Goal: Task Accomplishment & Management: Manage account settings

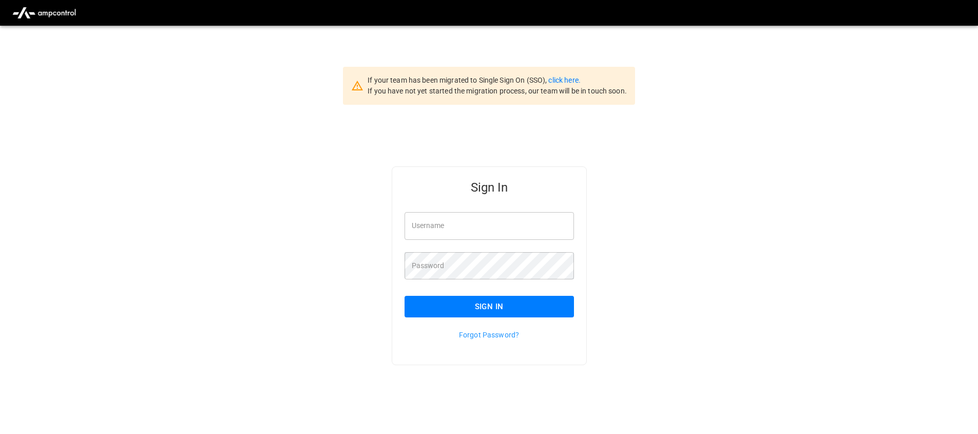
drag, startPoint x: 652, startPoint y: 115, endPoint x: 613, endPoint y: 105, distance: 40.3
click at [651, 115] on div "Sign In Username Username Password Password Sign In Forgot Password?" at bounding box center [489, 282] width 978 height 355
click at [569, 82] on link "click here." at bounding box center [564, 80] width 32 height 8
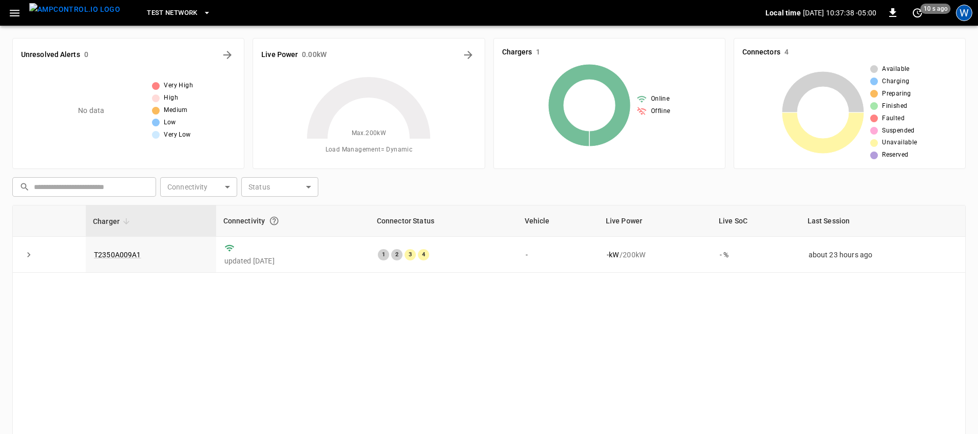
click at [956, 10] on div "W" at bounding box center [964, 13] width 16 height 16
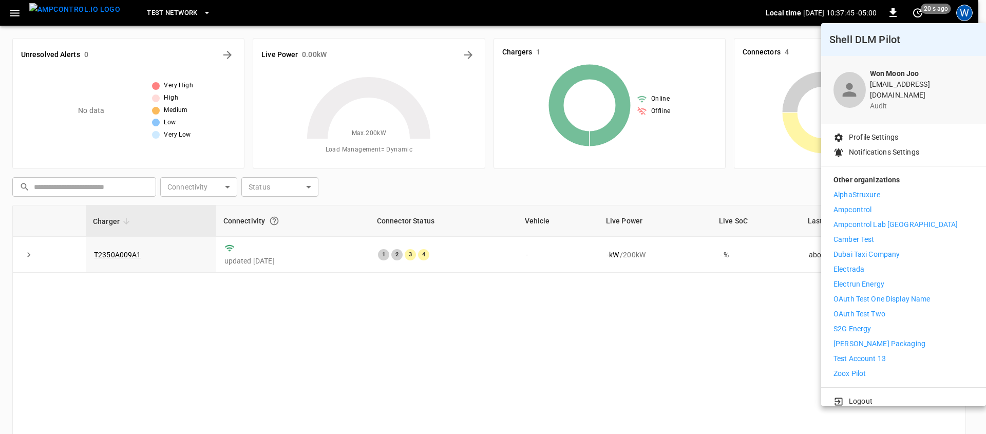
drag, startPoint x: 869, startPoint y: 396, endPoint x: 870, endPoint y: 323, distance: 72.9
click at [869, 396] on p "Logout" at bounding box center [861, 401] width 24 height 11
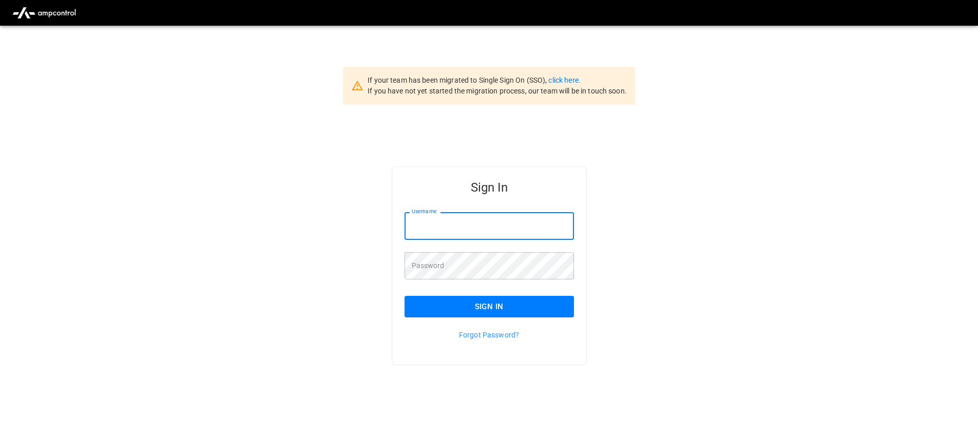
click at [448, 233] on input "Username" at bounding box center [489, 225] width 169 height 27
drag, startPoint x: 719, startPoint y: 292, endPoint x: 689, endPoint y: 281, distance: 31.4
click at [718, 293] on div "Sign In Username **** Username Password Password Sign In Forgot Password?" at bounding box center [489, 282] width 978 height 355
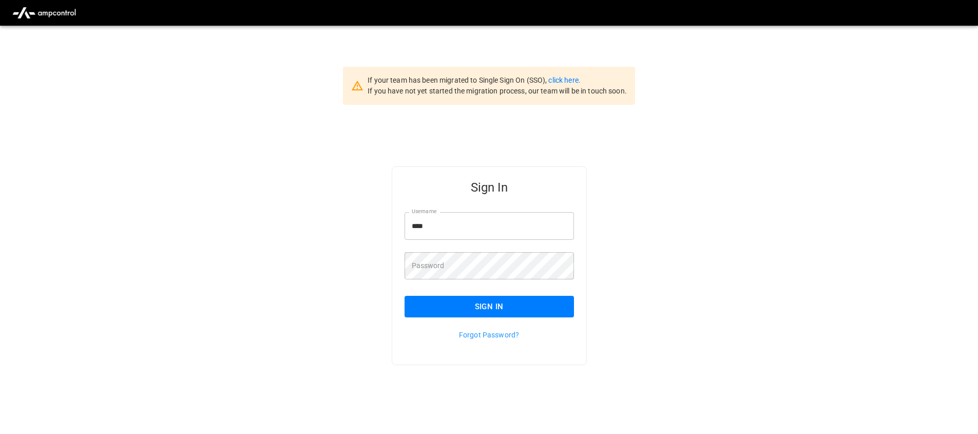
click at [508, 225] on input "****" at bounding box center [489, 225] width 169 height 27
type input "**********"
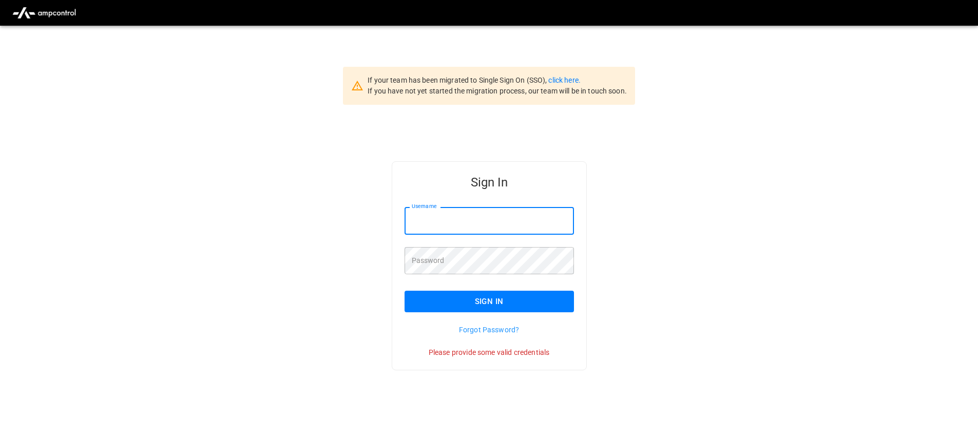
click at [513, 224] on input "Username" at bounding box center [489, 220] width 169 height 27
type input "**********"
click at [464, 191] on div "Sign In" at bounding box center [483, 178] width 182 height 33
click at [464, 230] on input "Username" at bounding box center [489, 220] width 169 height 27
type input "**********"
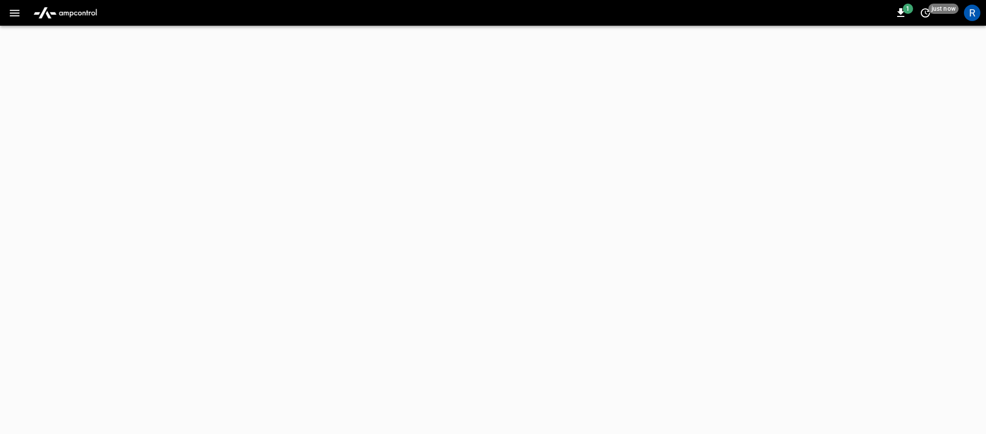
drag, startPoint x: 50, startPoint y: 22, endPoint x: 60, endPoint y: 20, distance: 10.4
click at [50, 22] on img "menu" at bounding box center [65, 13] width 72 height 20
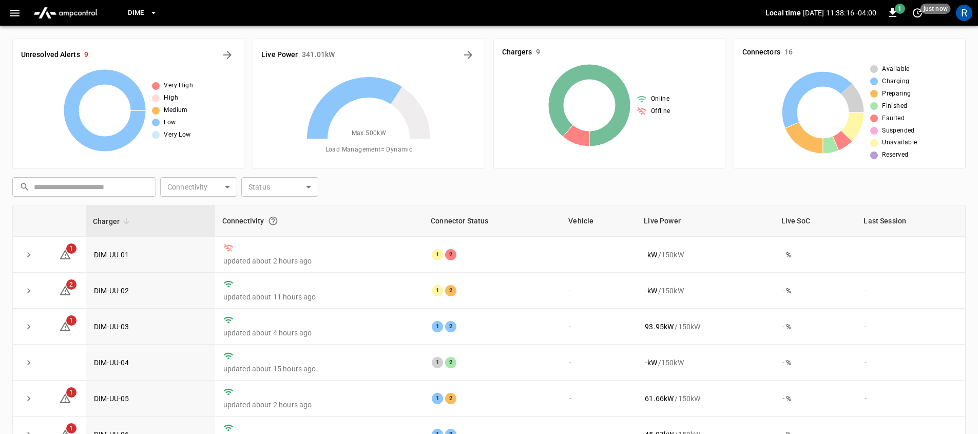
click at [12, 13] on icon "button" at bounding box center [14, 13] width 13 height 13
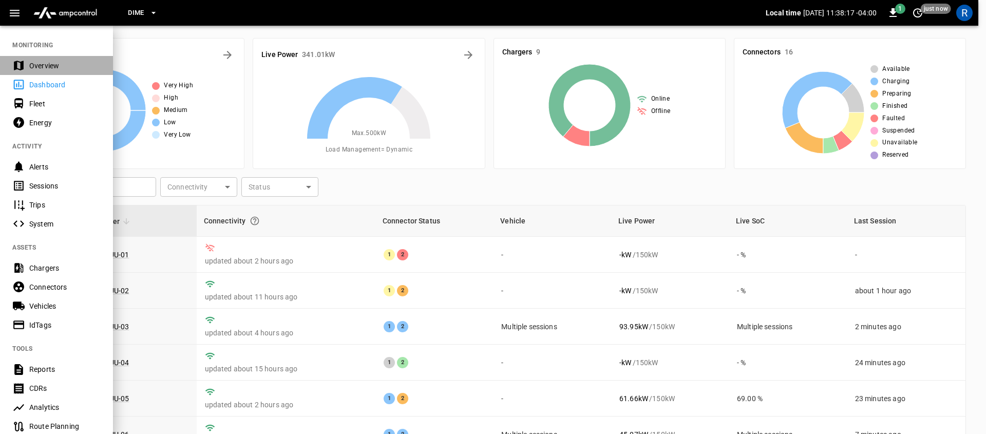
click at [42, 58] on div "Overview" at bounding box center [56, 65] width 113 height 19
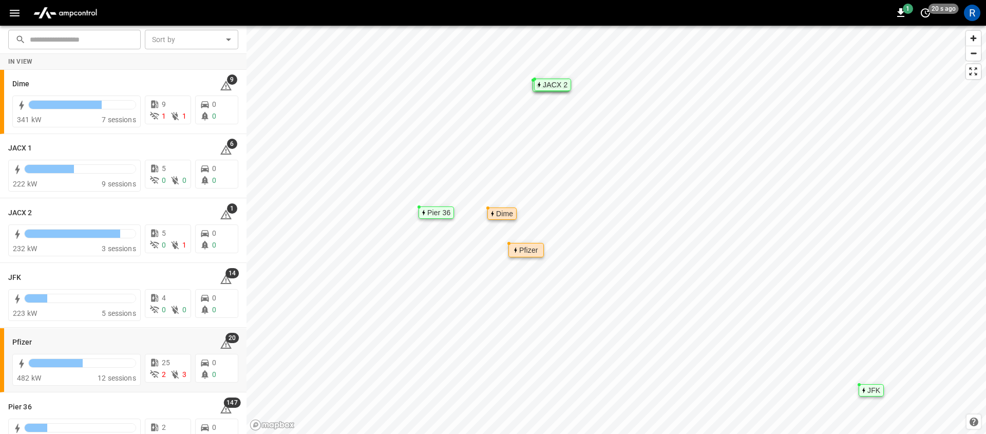
click at [527, 251] on div "Pfizer" at bounding box center [528, 250] width 19 height 6
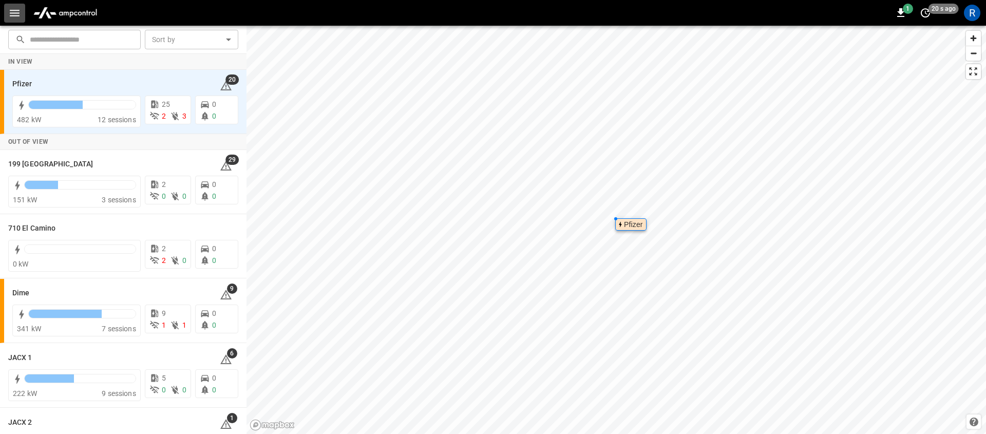
click at [22, 13] on button "button" at bounding box center [14, 13] width 21 height 19
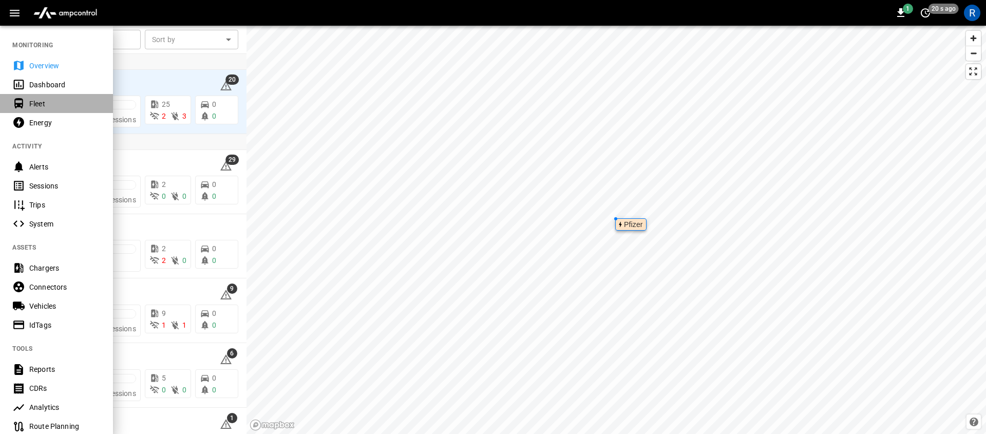
click at [48, 104] on div "Fleet" at bounding box center [64, 104] width 71 height 10
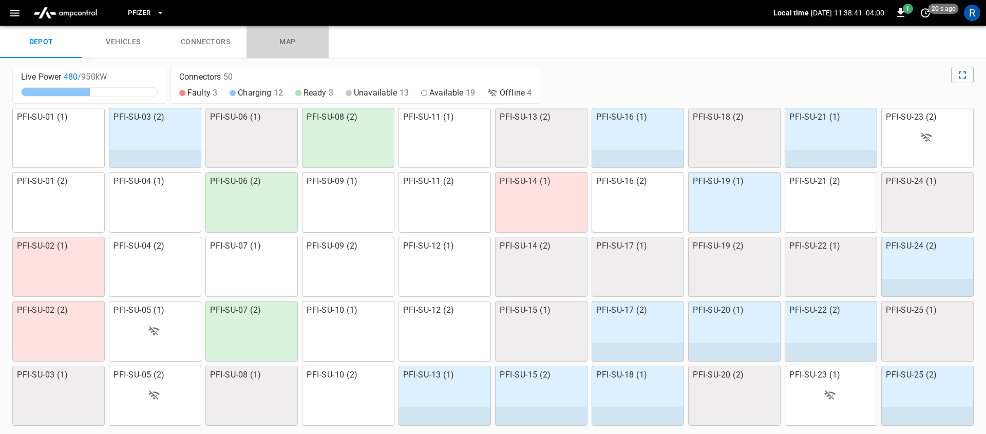
click at [288, 43] on link "map" at bounding box center [287, 42] width 82 height 33
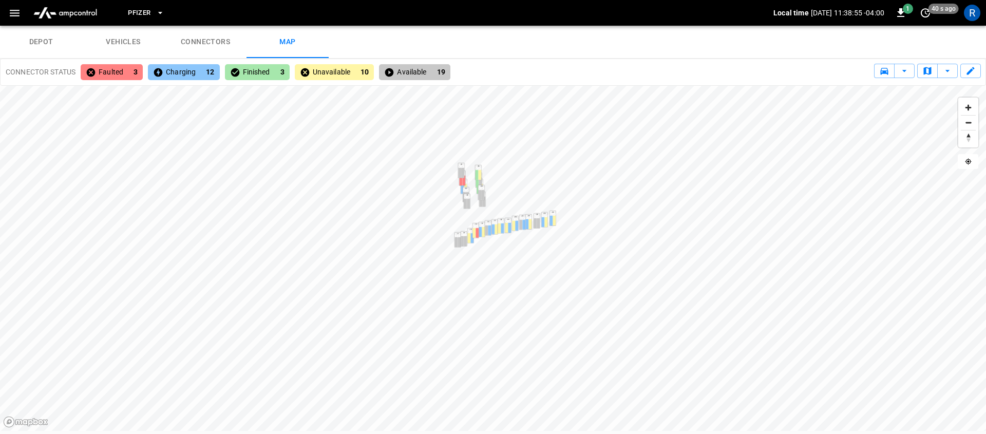
click at [81, 6] on img "menu" at bounding box center [65, 13] width 72 height 20
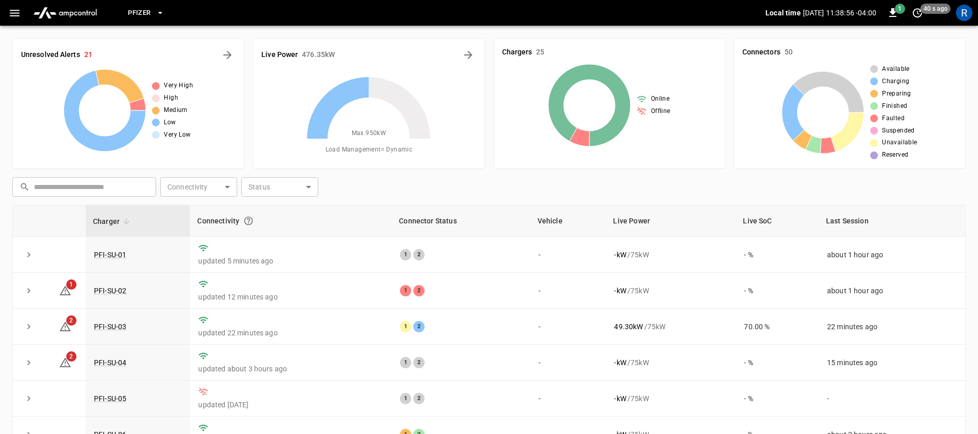
click at [458, 55] on div "Live Power 476.35 kW" at bounding box center [368, 55] width 215 height 16
click at [464, 55] on icon "Energy Overview" at bounding box center [468, 55] width 8 height 8
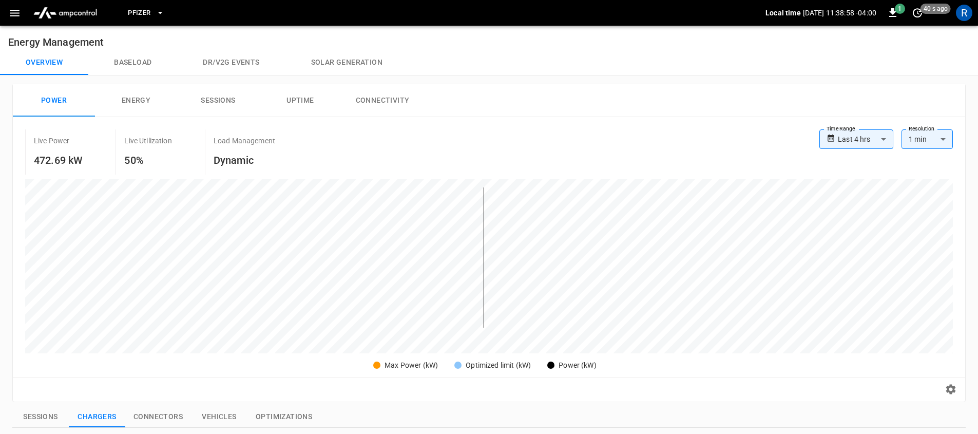
click at [869, 144] on body "**********" at bounding box center [489, 404] width 978 height 808
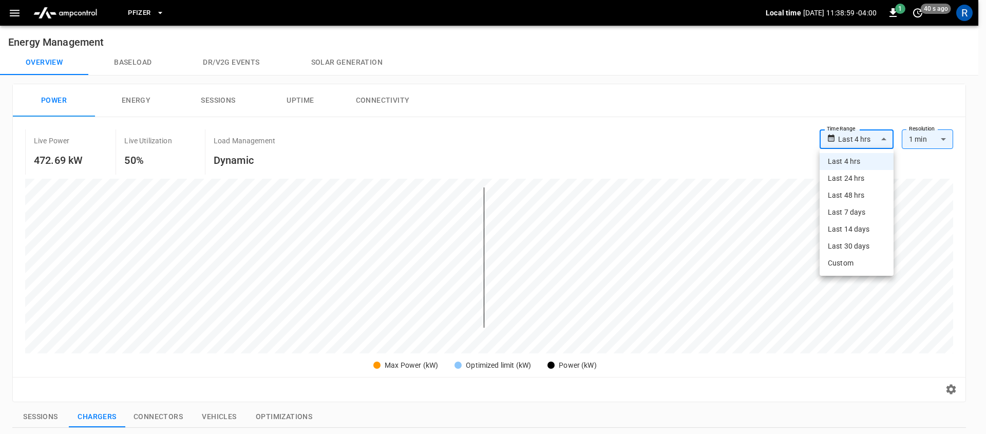
click at [866, 191] on li "Last 48 hrs" at bounding box center [856, 195] width 74 height 17
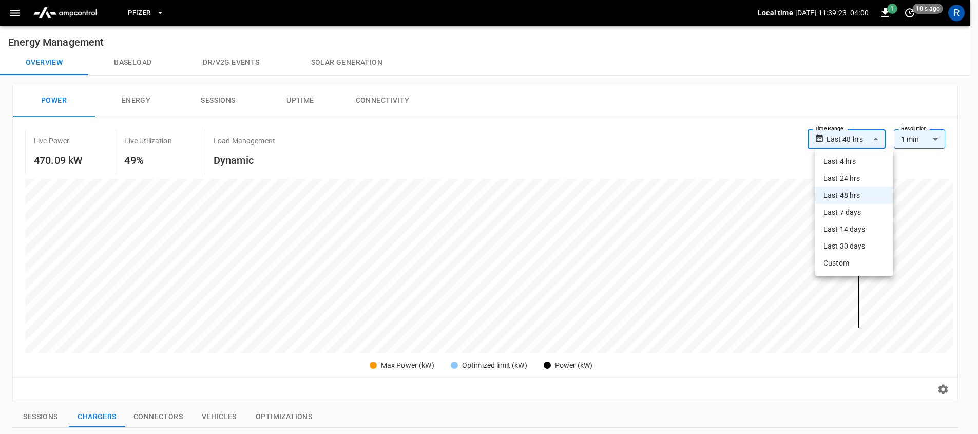
click at [836, 137] on body "**********" at bounding box center [489, 404] width 978 height 808
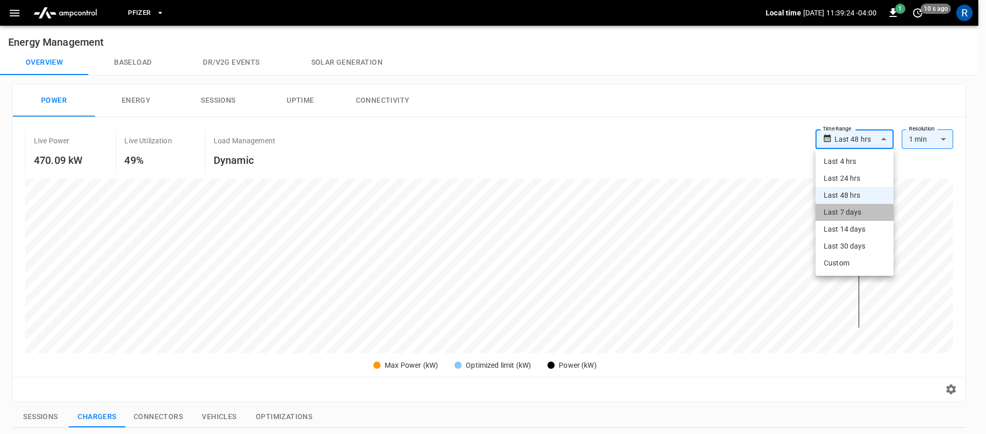
click at [855, 207] on li "Last 7 days" at bounding box center [854, 212] width 78 height 17
type input "**********"
type input "***"
click at [879, 146] on body "**********" at bounding box center [493, 404] width 986 height 808
click at [865, 249] on li "Last 30 days" at bounding box center [854, 246] width 79 height 17
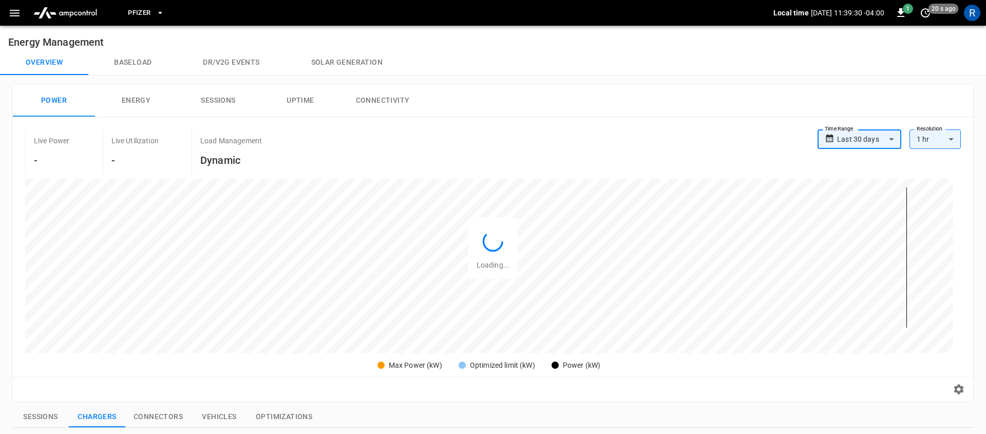
type input "**********"
type input "**"
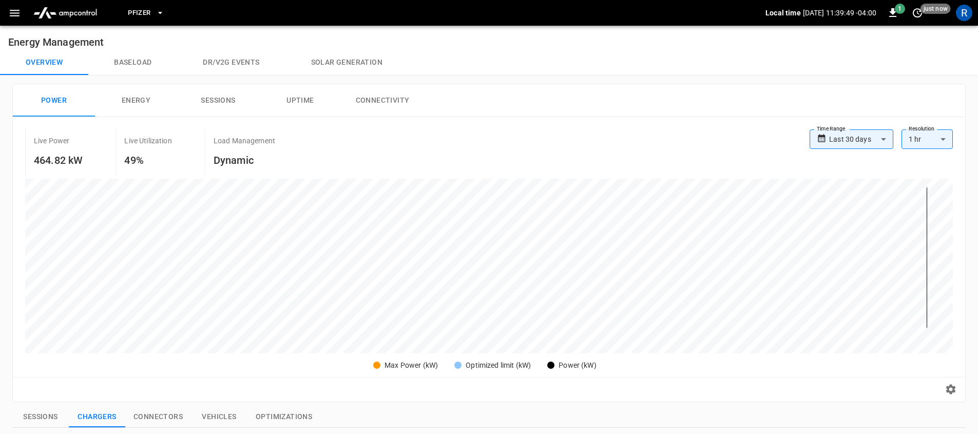
click at [23, 26] on h6 "Energy Management" at bounding box center [489, 38] width 978 height 25
click at [21, 19] on icon "button" at bounding box center [14, 13] width 13 height 13
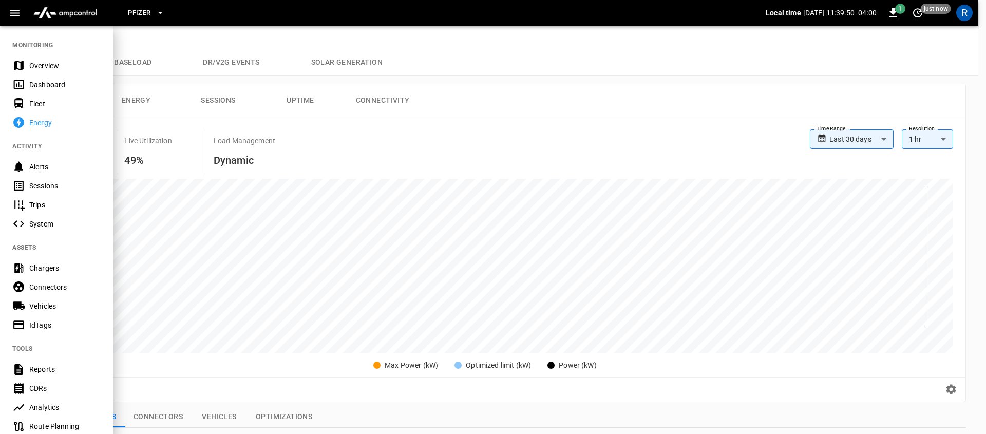
scroll to position [161, 0]
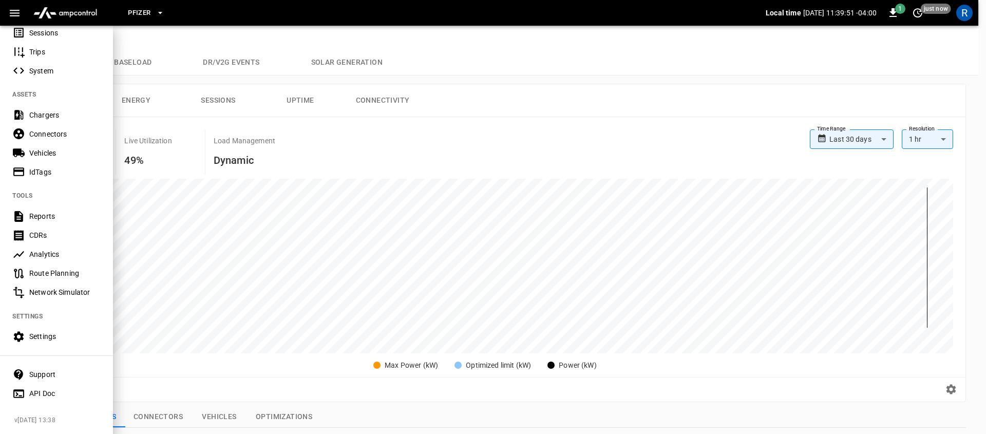
click at [74, 331] on div "Settings" at bounding box center [64, 336] width 71 height 10
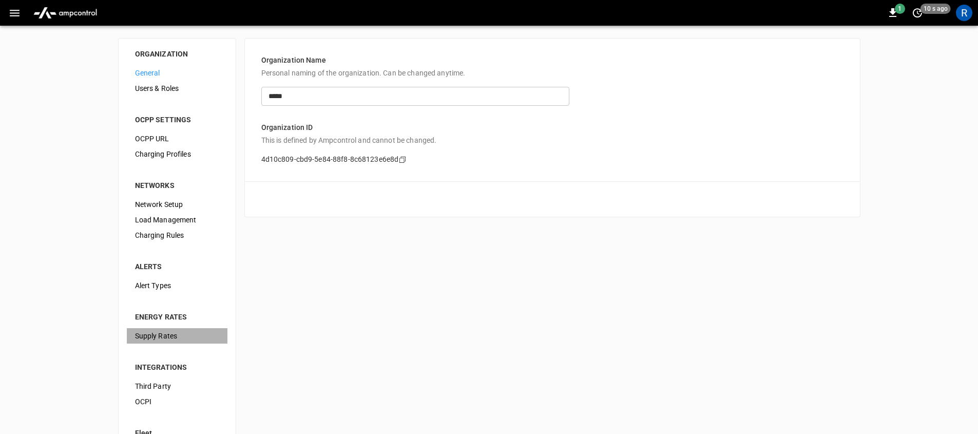
click at [179, 336] on span "Supply Rates" at bounding box center [177, 336] width 84 height 11
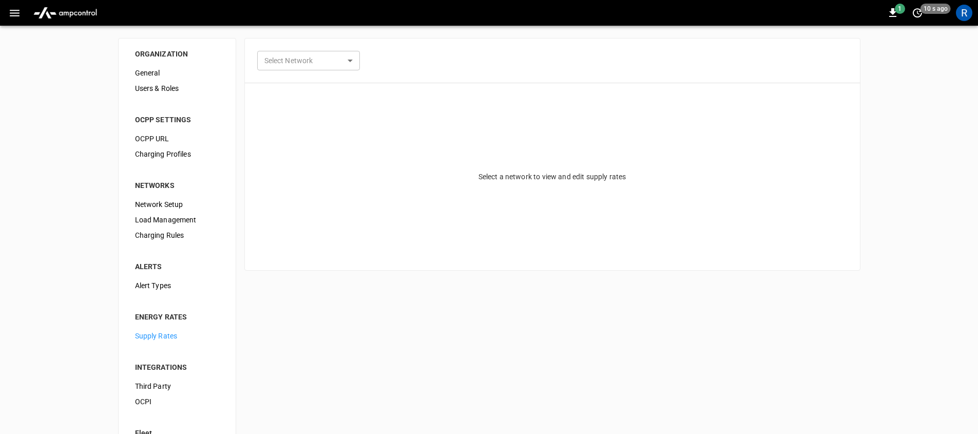
click at [338, 56] on body "1 10 s ago R ORGANIZATION General Users & Roles OCPP SETTINGS OCPP URL Charging…" at bounding box center [489, 240] width 978 height 480
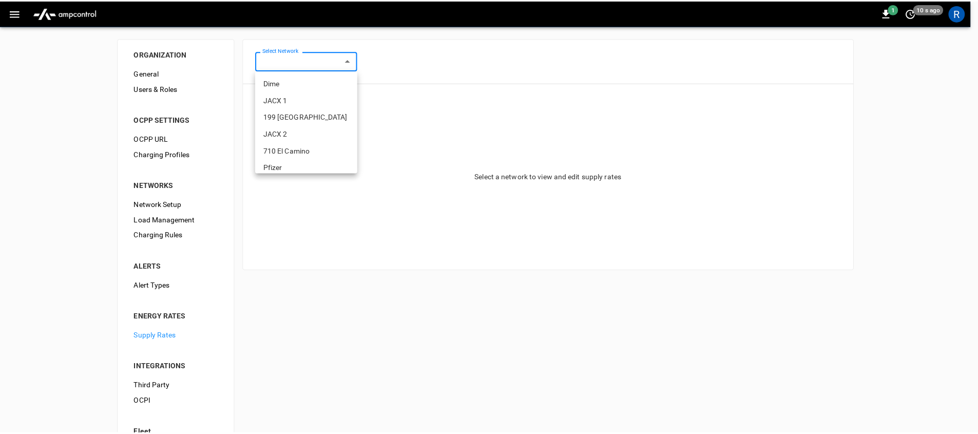
scroll to position [41, 0]
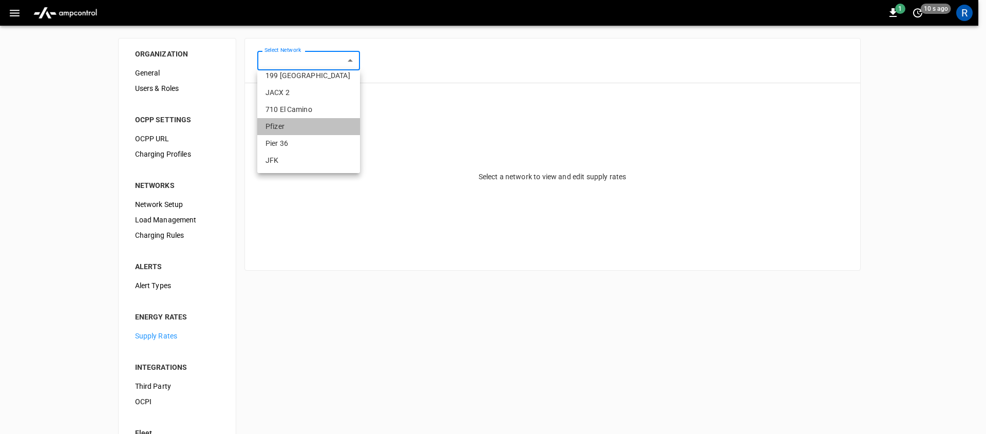
click at [315, 127] on li "Pfizer" at bounding box center [308, 126] width 103 height 17
type input "**********"
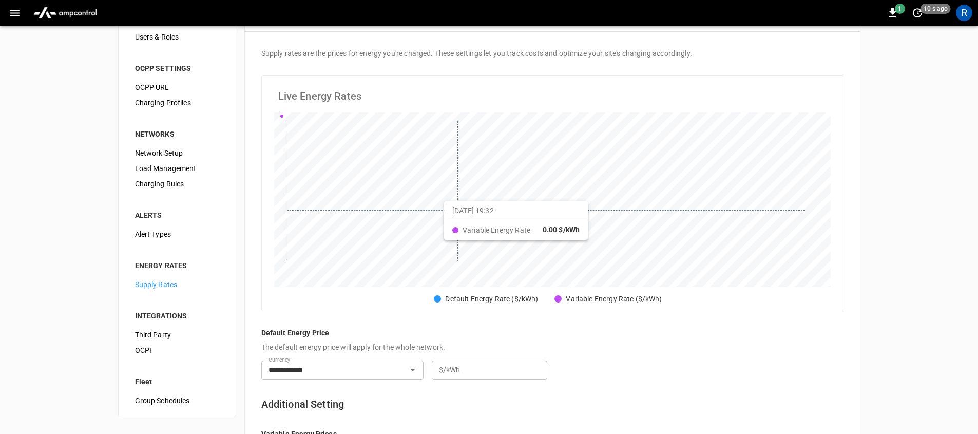
scroll to position [0, 0]
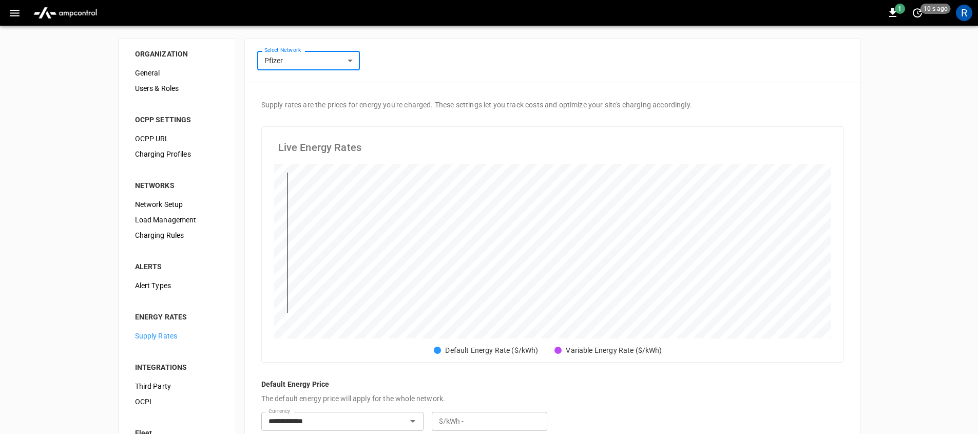
click at [88, 17] on img "menu" at bounding box center [65, 13] width 72 height 20
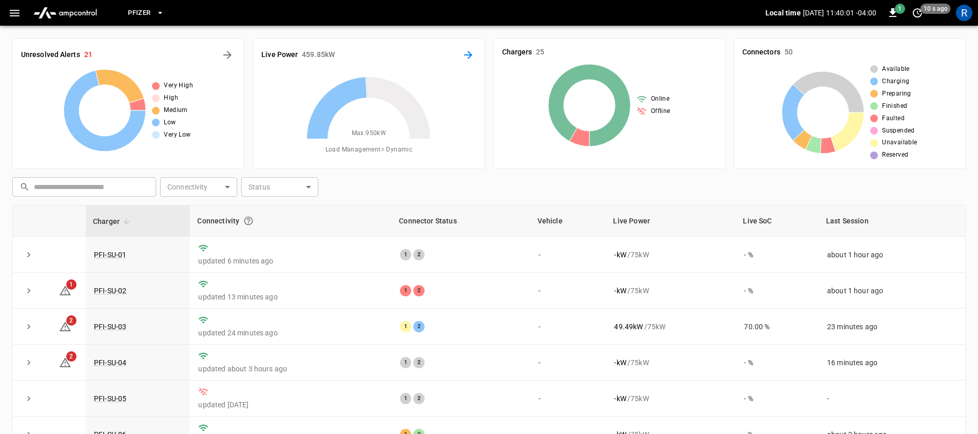
click at [465, 55] on icon "Energy Overview" at bounding box center [468, 55] width 8 height 8
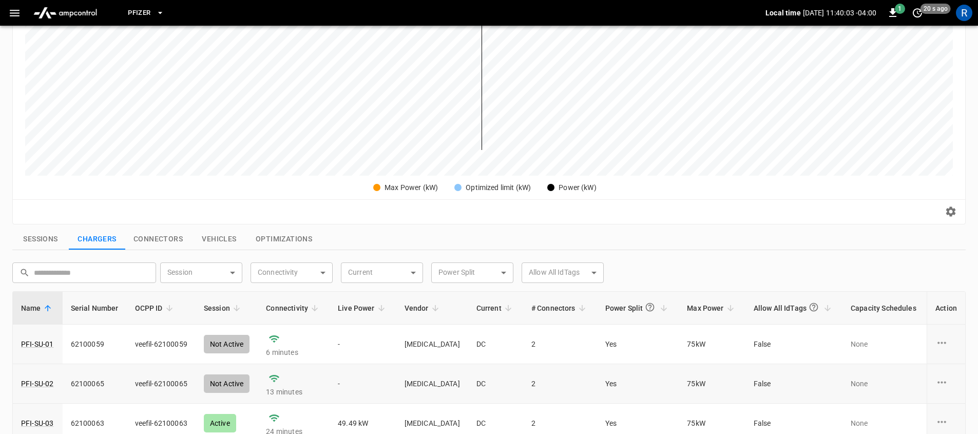
scroll to position [254, 0]
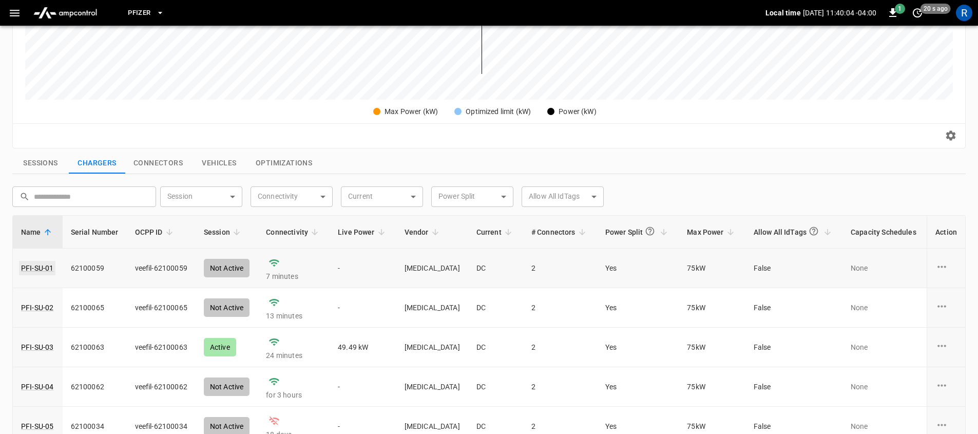
click at [42, 266] on link "PFI-SU-01" at bounding box center [37, 268] width 36 height 14
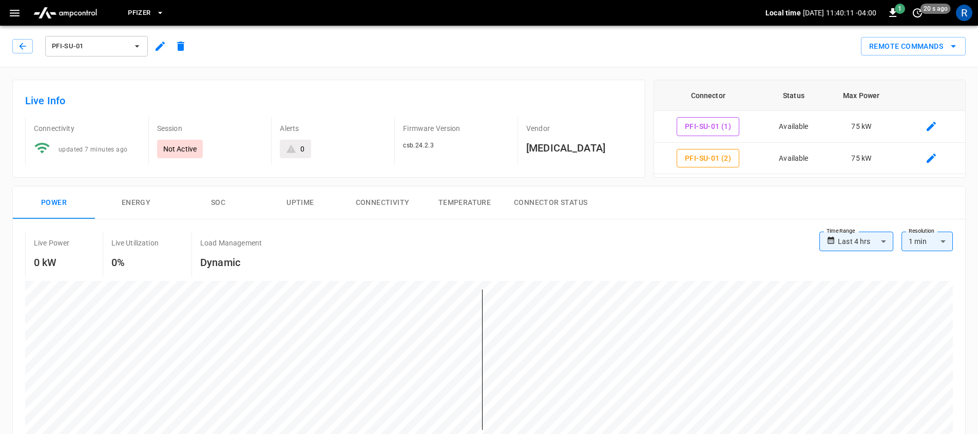
click at [559, 150] on h6 "Tritium" at bounding box center [579, 148] width 106 height 16
click at [560, 151] on h6 "Tritium" at bounding box center [579, 148] width 106 height 16
click at [539, 147] on h6 "Tritium" at bounding box center [579, 148] width 106 height 16
click at [675, 28] on div "PFI-SU-01 Remote Commands" at bounding box center [487, 44] width 982 height 45
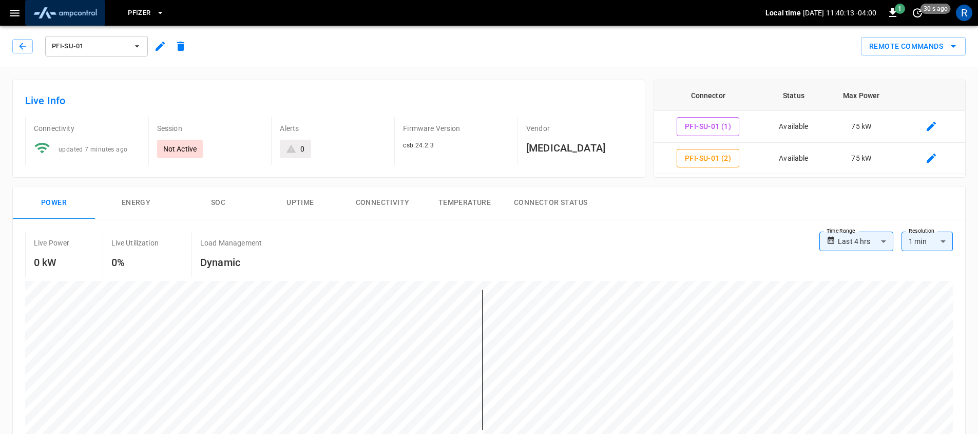
click at [59, 13] on img "menu" at bounding box center [65, 13] width 72 height 20
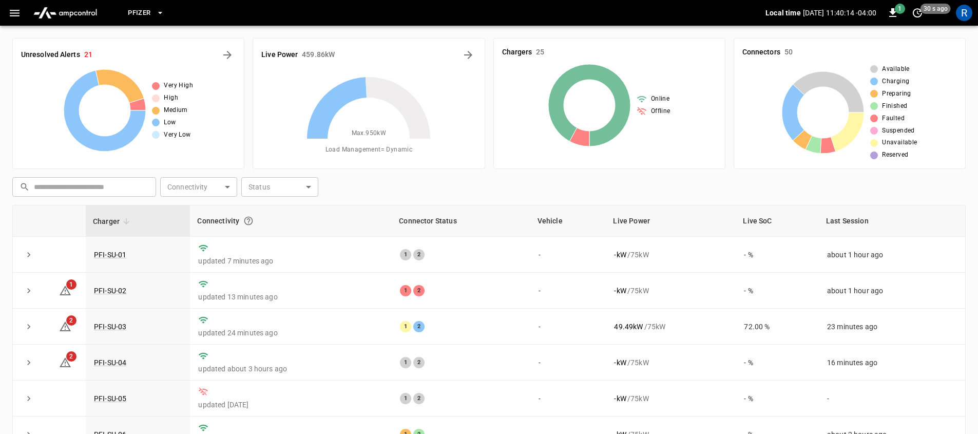
click at [149, 11] on span "Pfizer" at bounding box center [139, 13] width 23 height 12
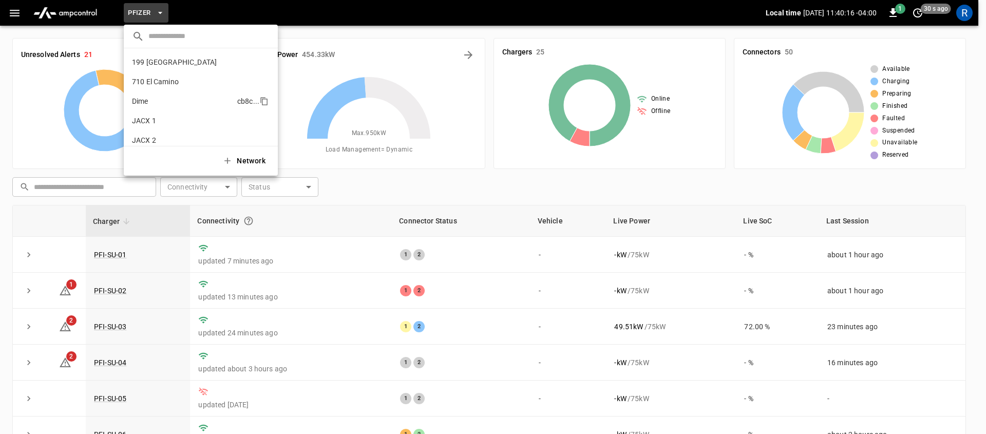
click at [169, 101] on li "Dime cb8c ..." at bounding box center [201, 101] width 154 height 20
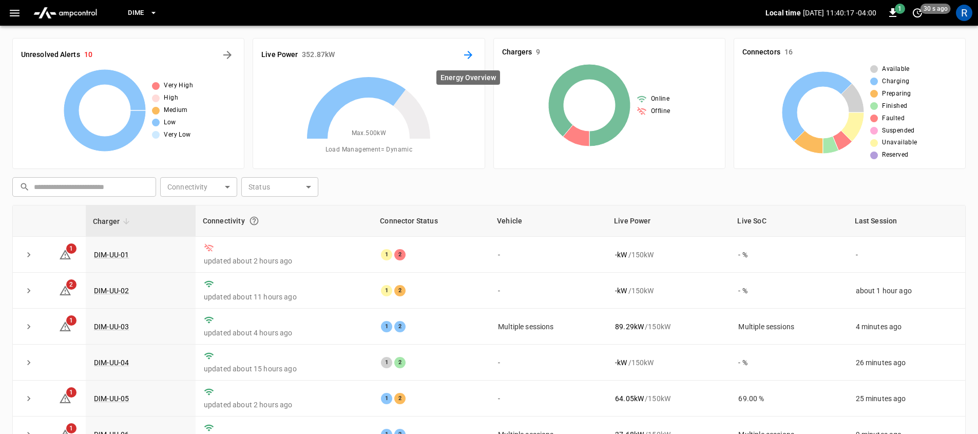
click at [467, 53] on icon "Energy Overview" at bounding box center [468, 55] width 12 height 12
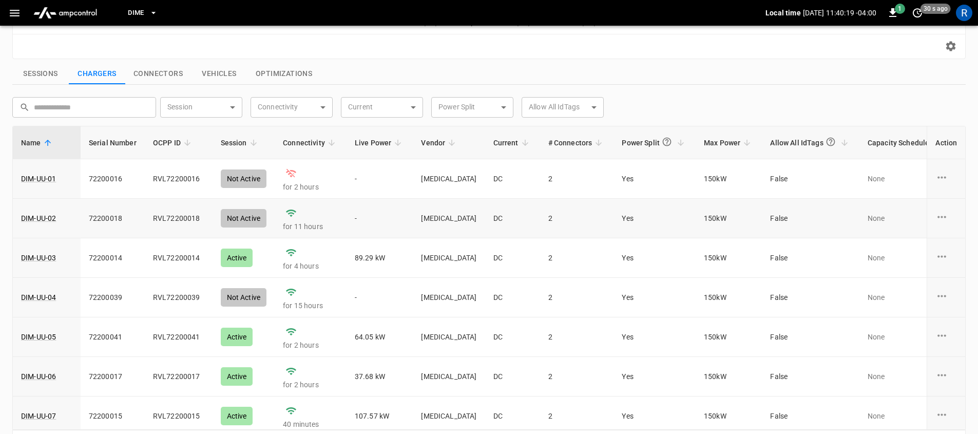
scroll to position [375, 0]
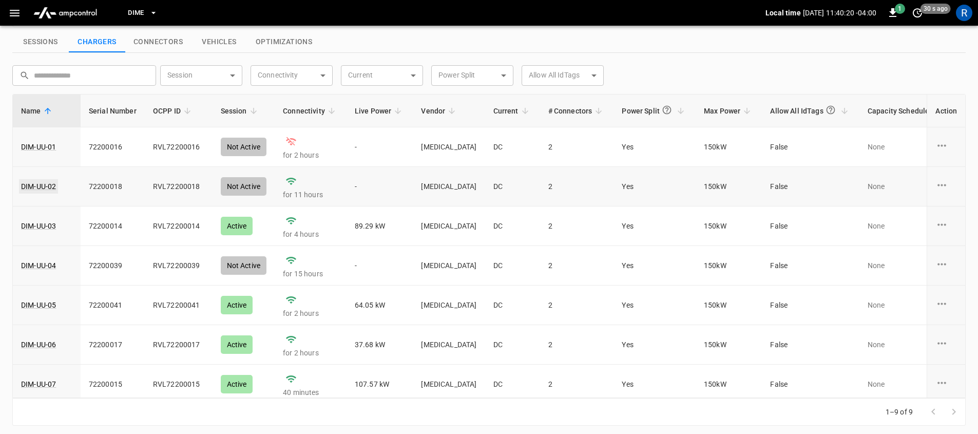
click at [49, 189] on link "DIM-UU-02" at bounding box center [38, 186] width 39 height 14
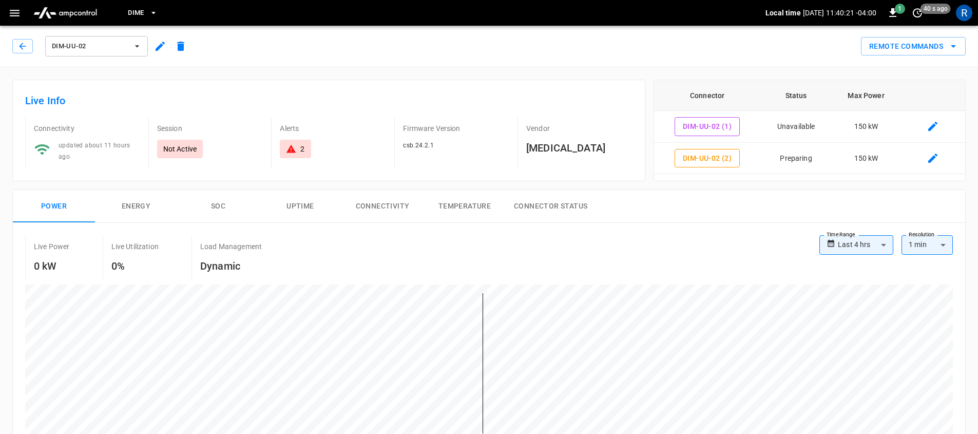
click at [553, 145] on h6 "Tritium" at bounding box center [579, 148] width 106 height 16
click at [68, 8] on img "menu" at bounding box center [65, 13] width 72 height 20
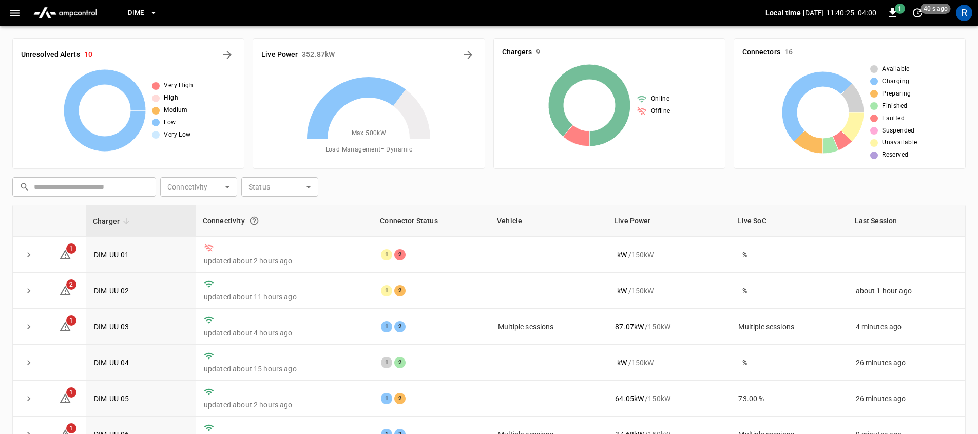
click at [19, 11] on icon "button" at bounding box center [14, 13] width 13 height 13
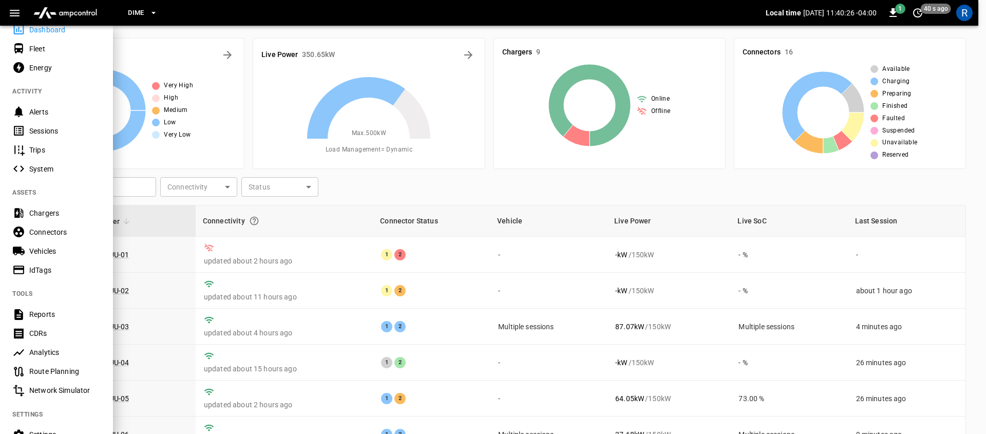
scroll to position [161, 0]
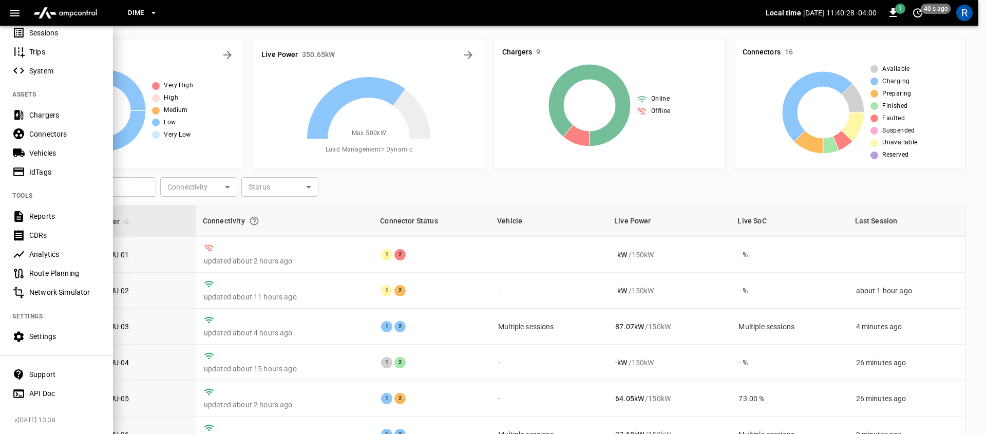
click at [71, 148] on div "Vehicles" at bounding box center [64, 153] width 71 height 10
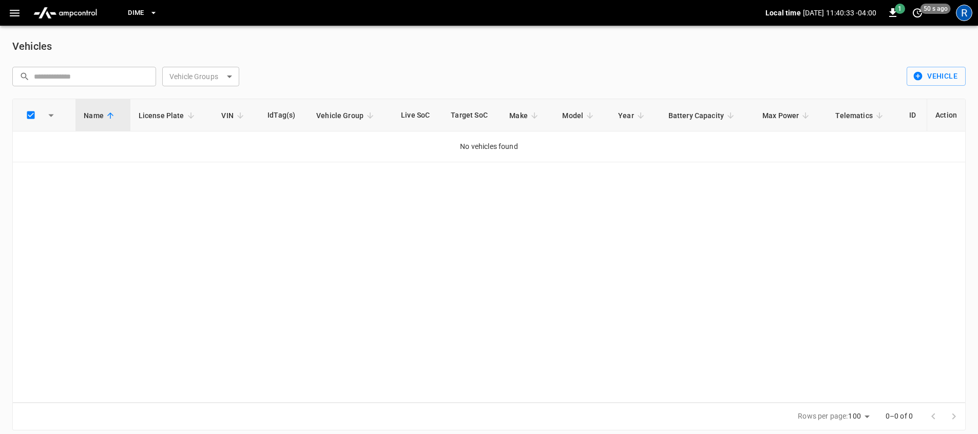
click at [965, 11] on div "R" at bounding box center [964, 13] width 16 height 16
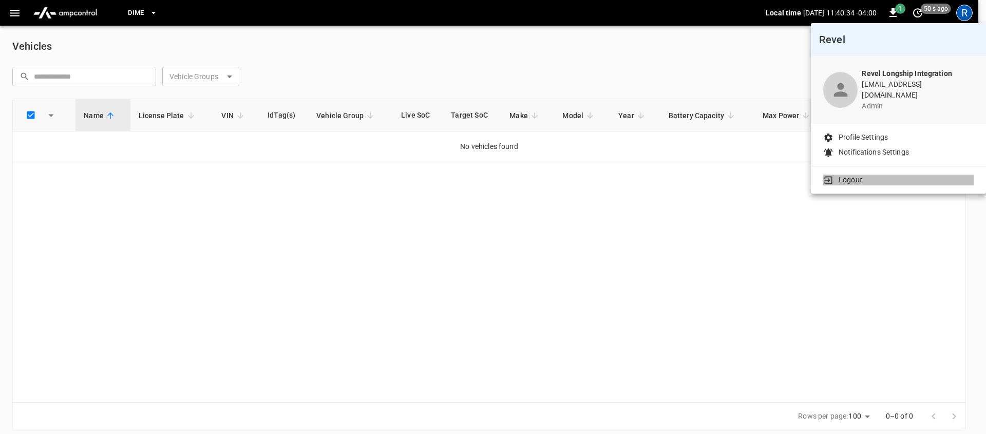
click at [903, 175] on li "Logout" at bounding box center [898, 180] width 150 height 11
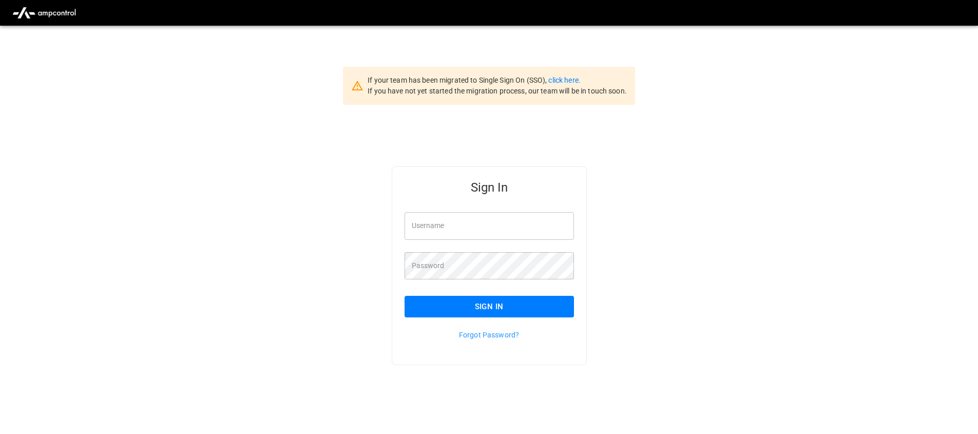
click at [448, 229] on input "Username" at bounding box center [489, 225] width 169 height 27
type input "*"
type input "**********"
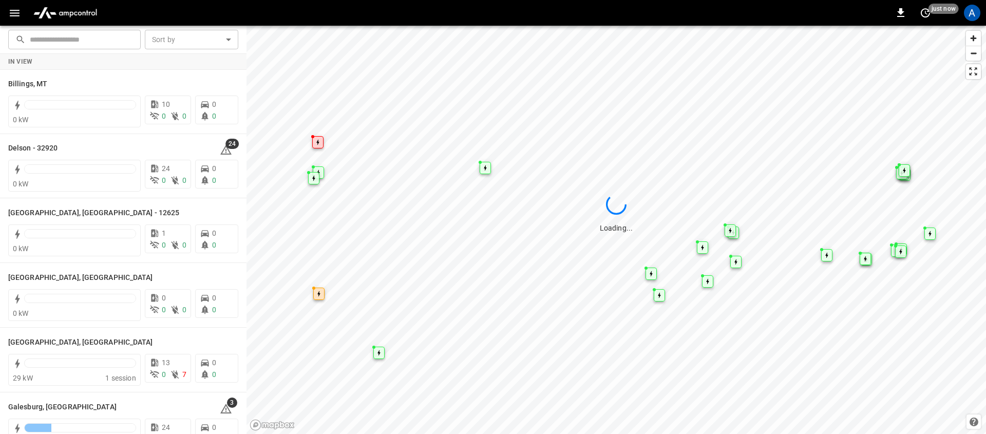
click at [20, 14] on icon "button" at bounding box center [14, 13] width 13 height 13
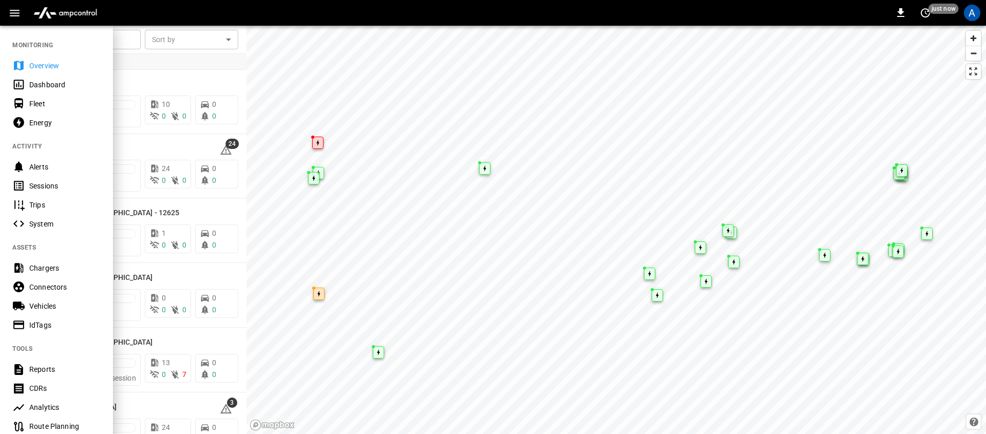
click at [443, 255] on div at bounding box center [493, 217] width 986 height 434
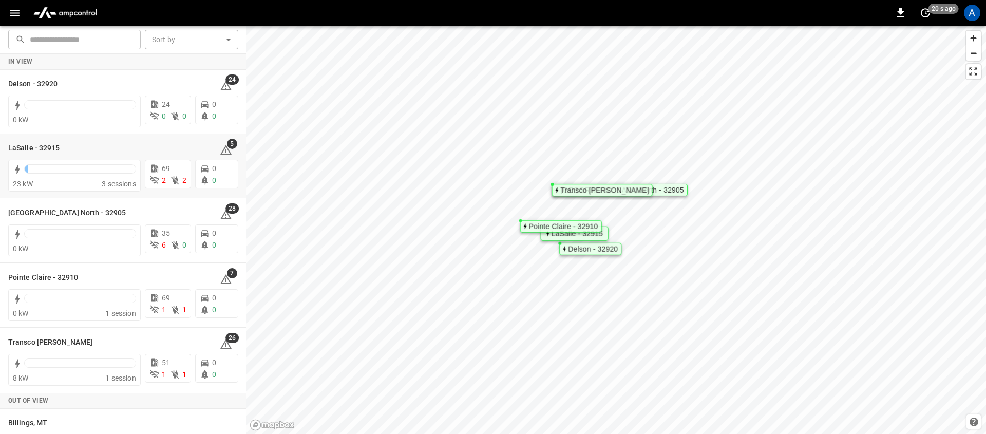
click at [531, 7] on div "0 20 s ago A ​ ​ Sort by ​ Sort by In View Delson - 32920 24 0 kW 24 0 0 0 0 La…" at bounding box center [493, 217] width 986 height 434
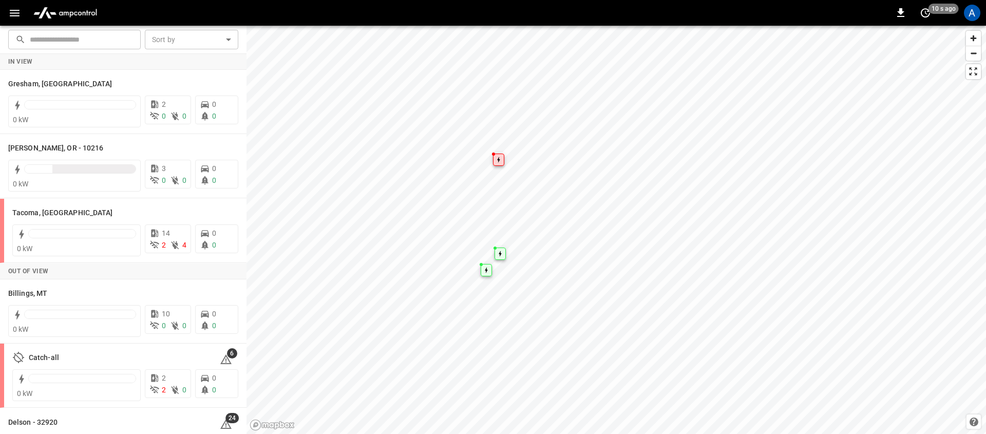
drag, startPoint x: 43, startPoint y: 8, endPoint x: 27, endPoint y: 10, distance: 16.6
click at [43, 8] on img "menu" at bounding box center [65, 13] width 72 height 20
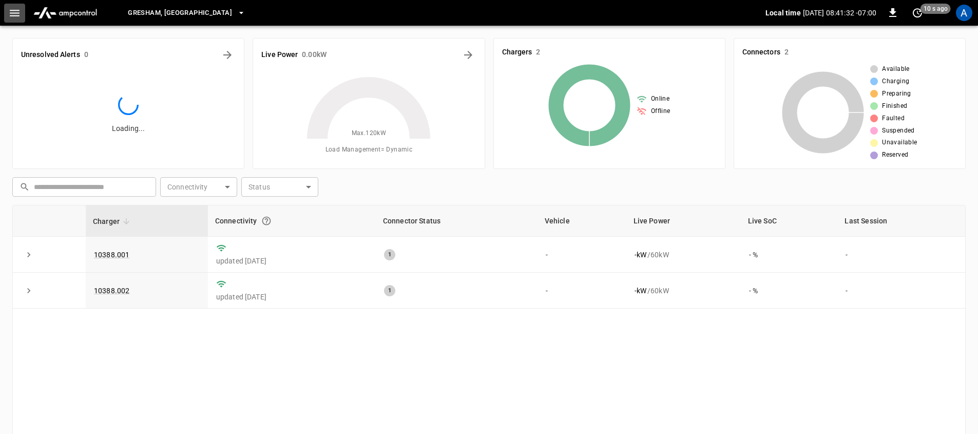
click at [21, 10] on button "button" at bounding box center [14, 13] width 21 height 19
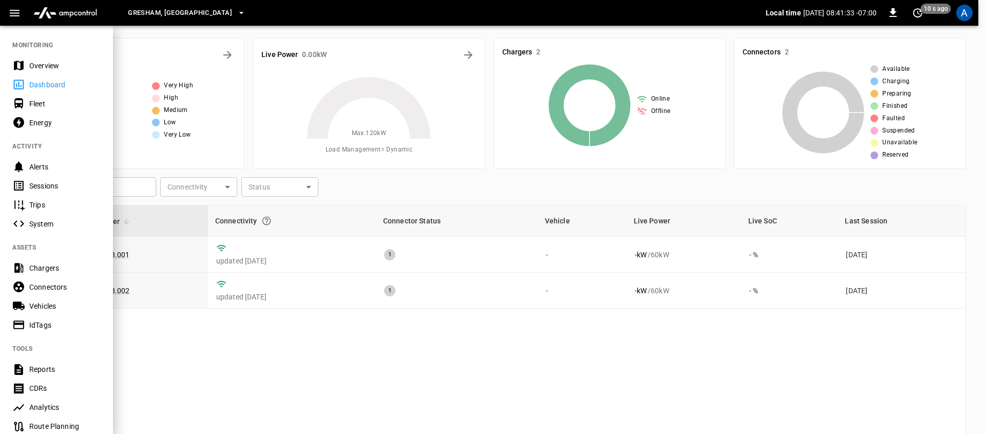
click at [411, 377] on div at bounding box center [493, 217] width 986 height 434
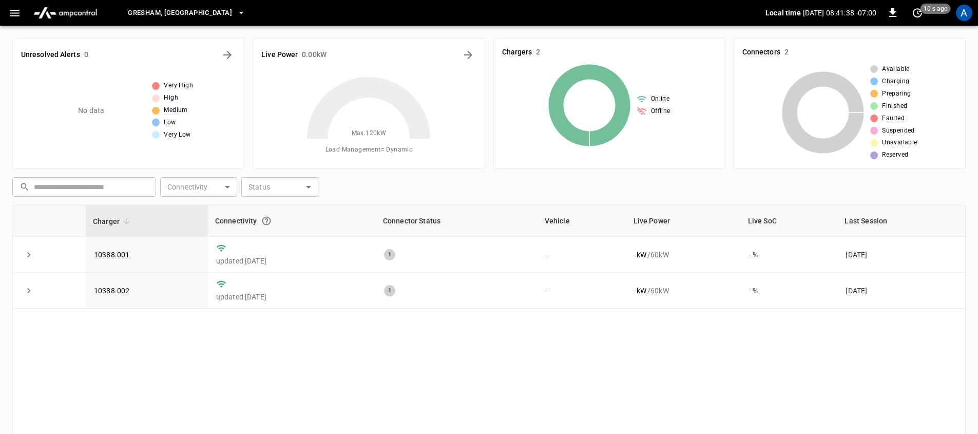
click at [159, 13] on span "Gresham, OR" at bounding box center [180, 13] width 104 height 12
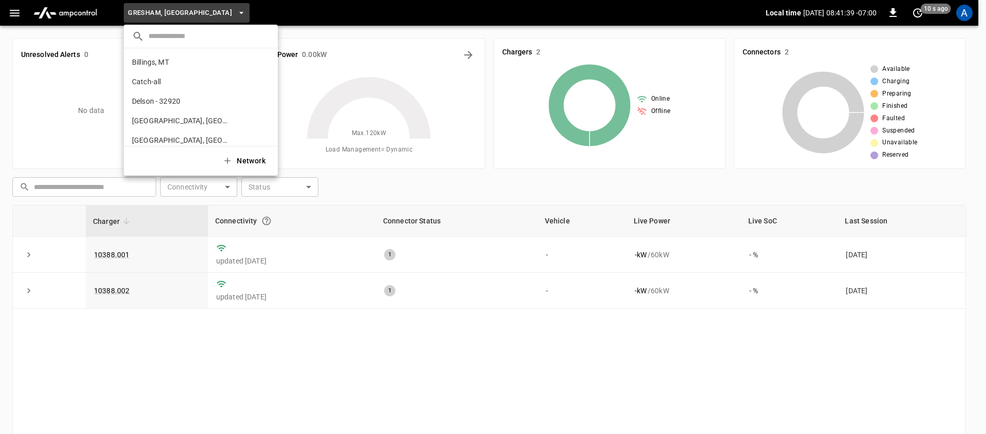
scroll to position [133, 0]
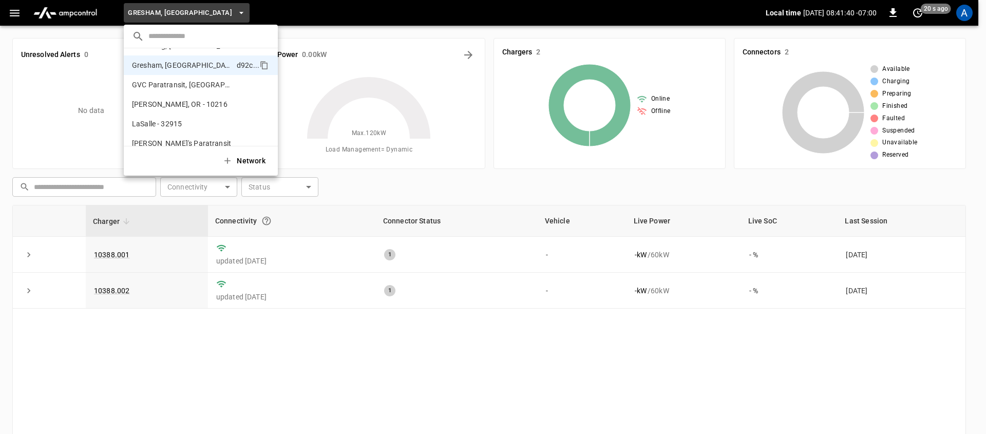
drag, startPoint x: 374, startPoint y: 323, endPoint x: 293, endPoint y: 207, distance: 141.4
click at [374, 323] on div at bounding box center [493, 217] width 986 height 434
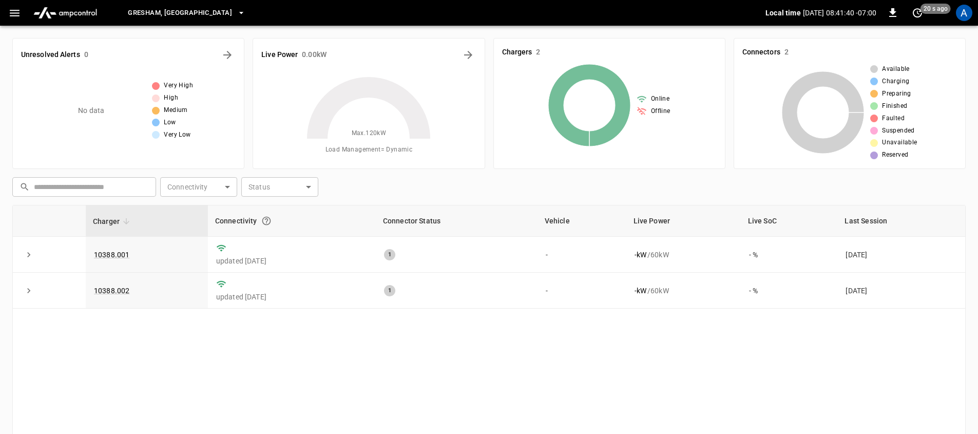
click at [163, 7] on span "Gresham, OR" at bounding box center [180, 13] width 104 height 12
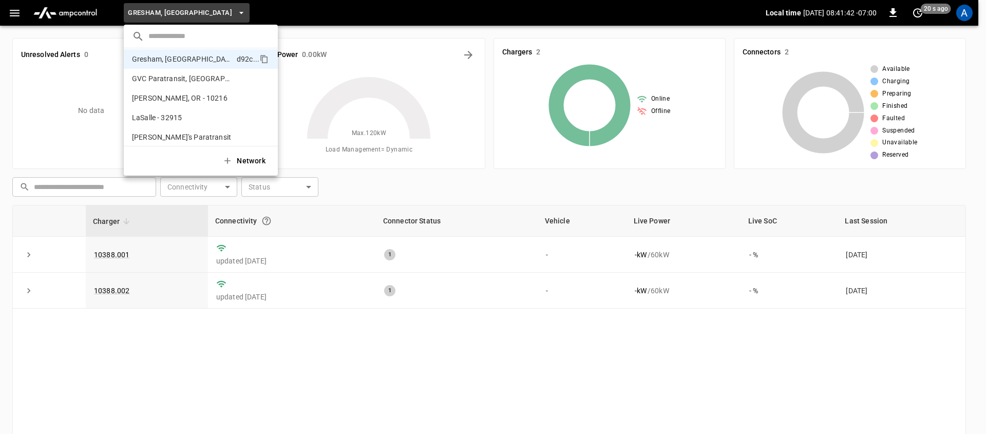
scroll to position [0, 0]
drag, startPoint x: 329, startPoint y: 345, endPoint x: 305, endPoint y: 297, distance: 53.7
click at [329, 342] on div at bounding box center [493, 217] width 986 height 434
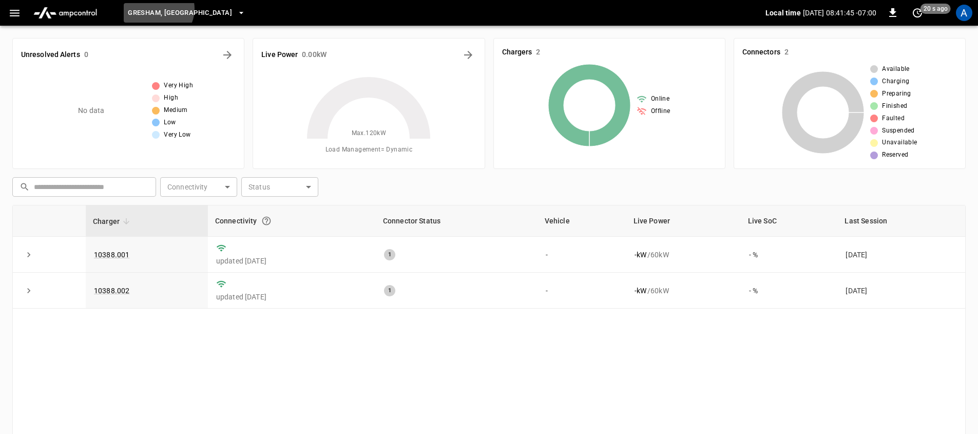
click at [157, 9] on span "Gresham, OR" at bounding box center [180, 13] width 104 height 12
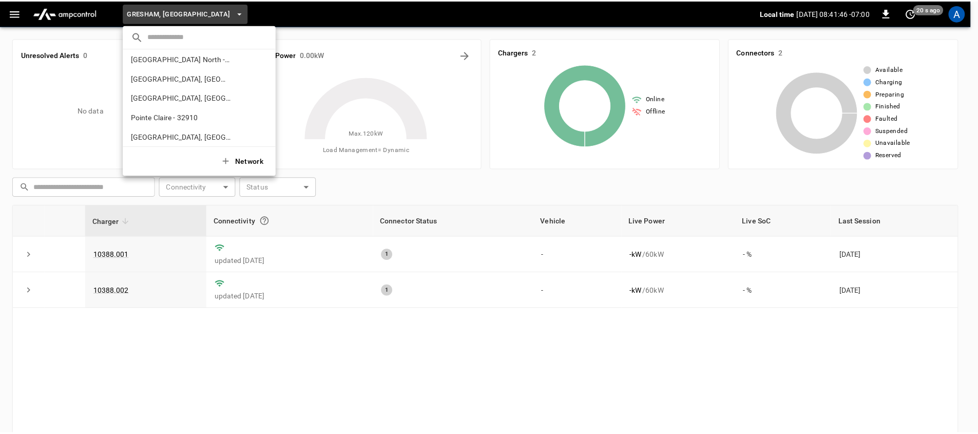
scroll to position [457, 0]
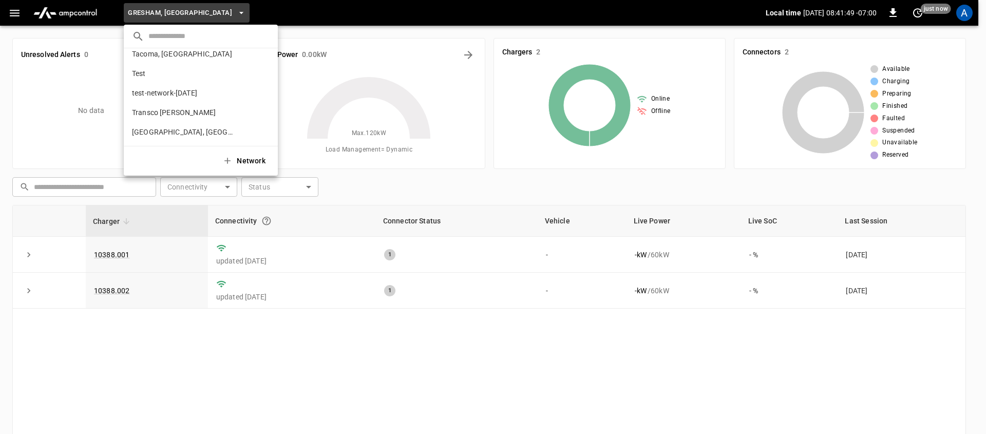
click at [504, 94] on div at bounding box center [493, 217] width 986 height 434
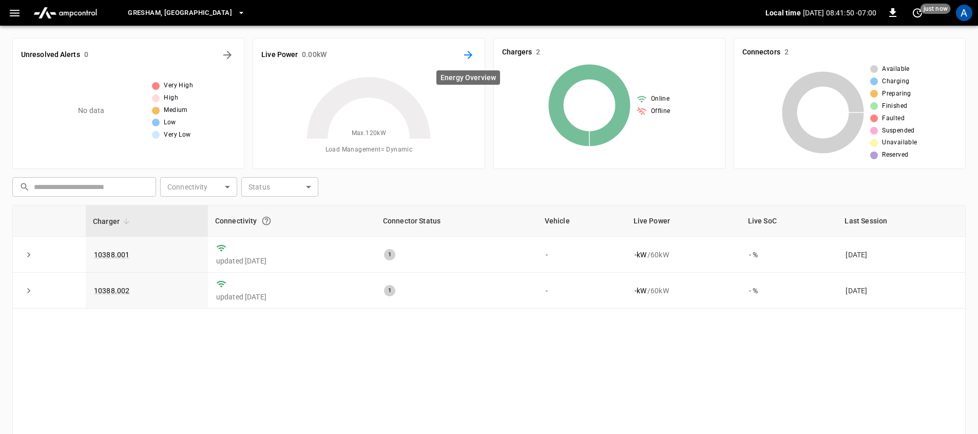
click at [469, 56] on icon "Energy Overview" at bounding box center [468, 55] width 12 height 12
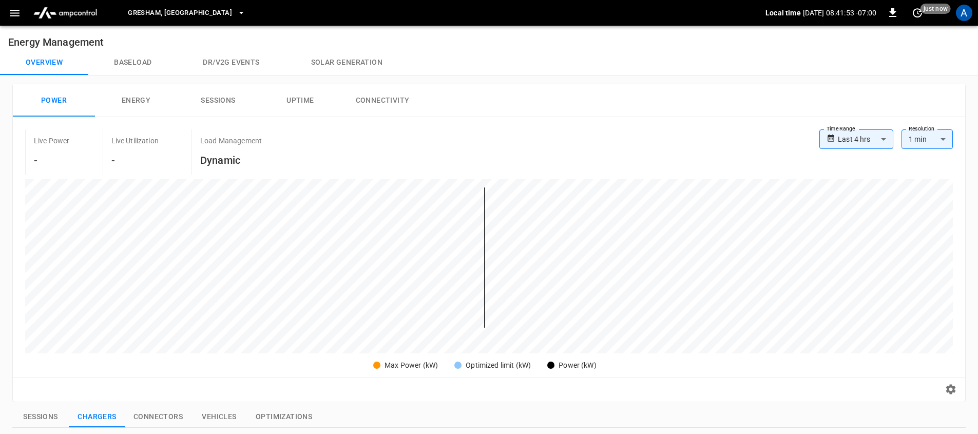
click at [966, 22] on div "A" at bounding box center [964, 13] width 20 height 20
click at [967, 13] on div "A" at bounding box center [964, 13] width 16 height 16
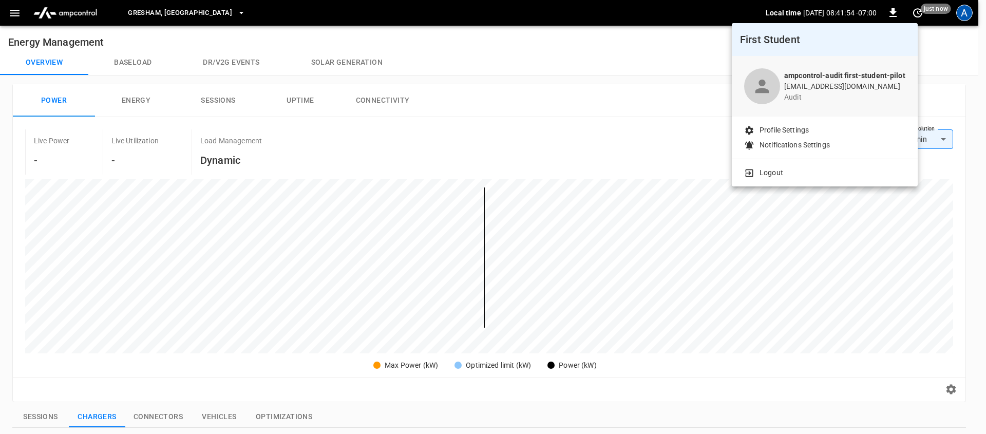
click at [786, 171] on li "Logout" at bounding box center [824, 172] width 161 height 11
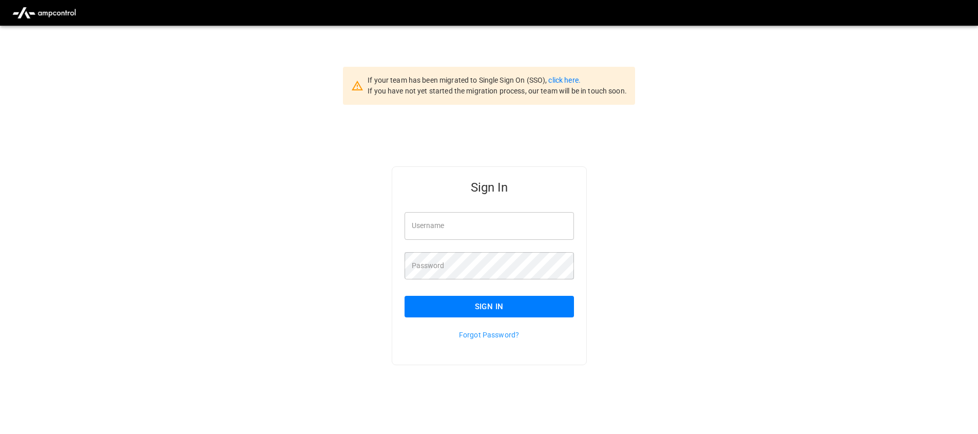
drag, startPoint x: 309, startPoint y: 177, endPoint x: 322, endPoint y: 173, distance: 14.5
click at [313, 177] on div "Sign In Username Username Password Password Sign In Forgot Password?" at bounding box center [489, 282] width 978 height 355
